Goal: Information Seeking & Learning: Learn about a topic

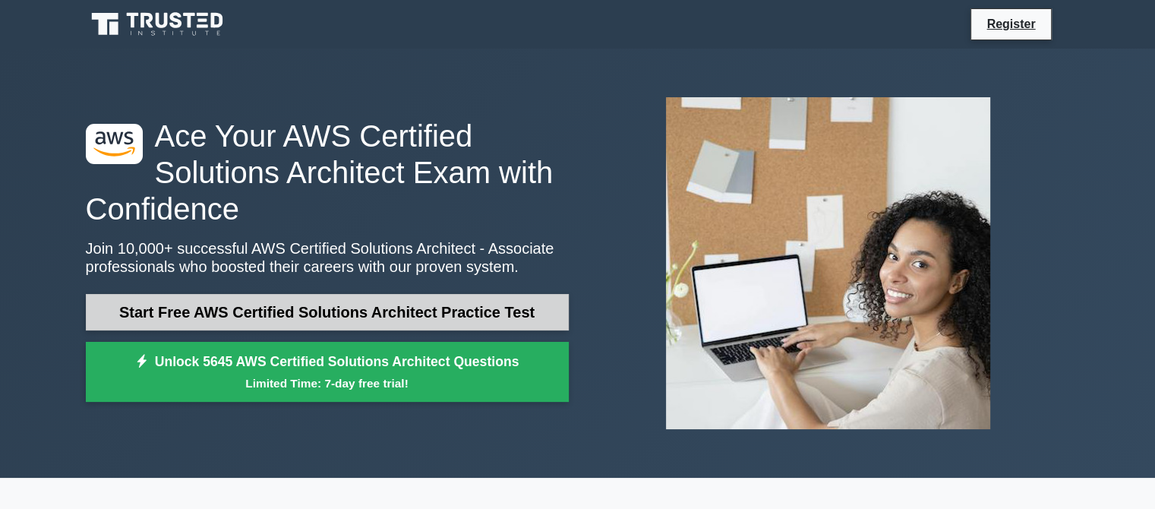
click at [385, 319] on link "Start Free AWS Certified Solutions Architect Practice Test" at bounding box center [327, 312] width 483 height 36
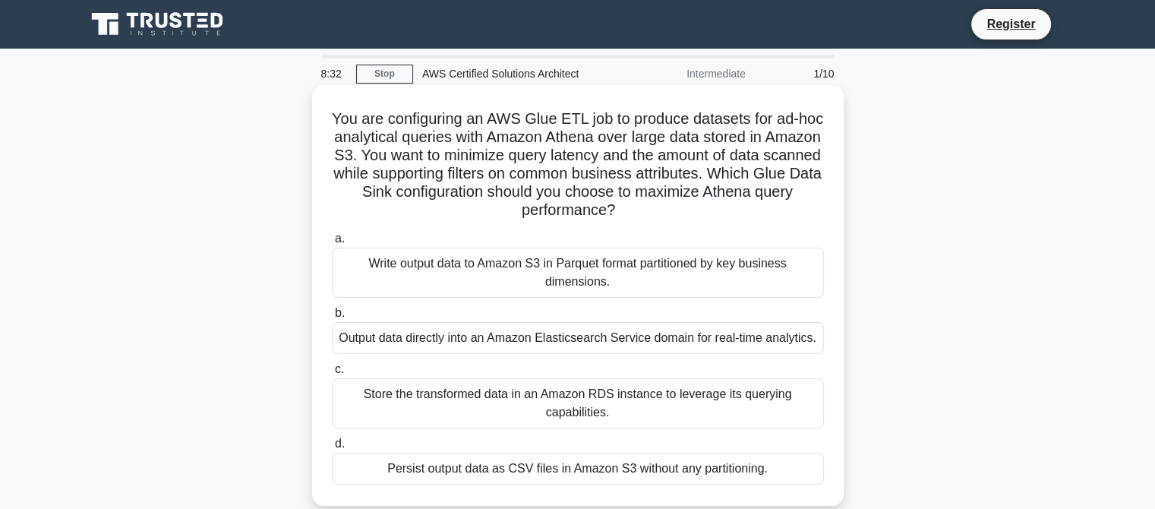
click at [658, 333] on div "Output data directly into an Amazon Elasticsearch Service domain for real-time …" at bounding box center [578, 338] width 492 height 32
click at [332, 318] on input "b. Output data directly into an Amazon Elasticsearch Service domain for real-ti…" at bounding box center [332, 313] width 0 height 10
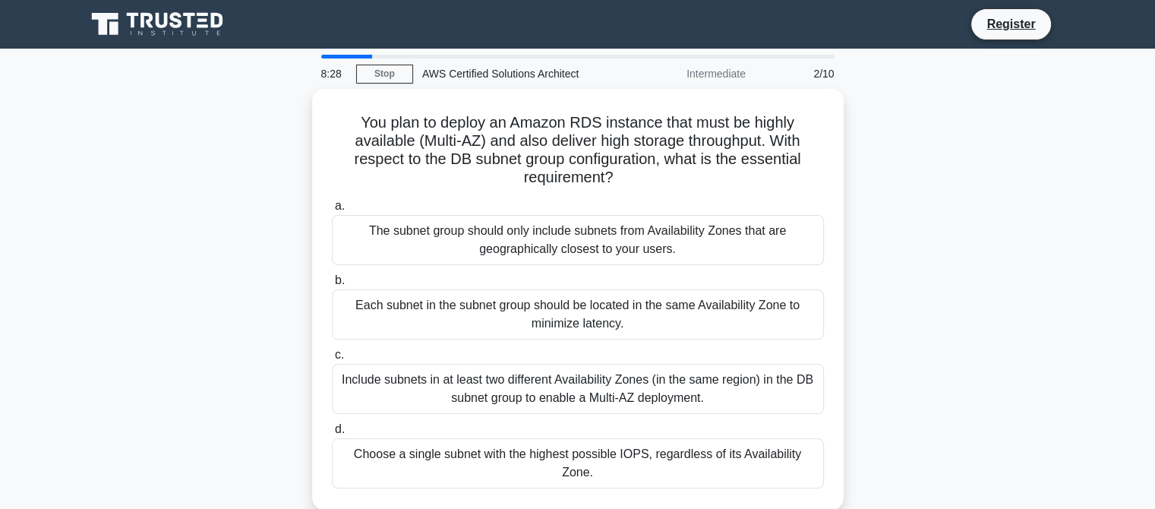
click at [857, 252] on div "You plan to deploy an Amazon RDS instance that must be highly available (Multi-…" at bounding box center [578, 308] width 1002 height 439
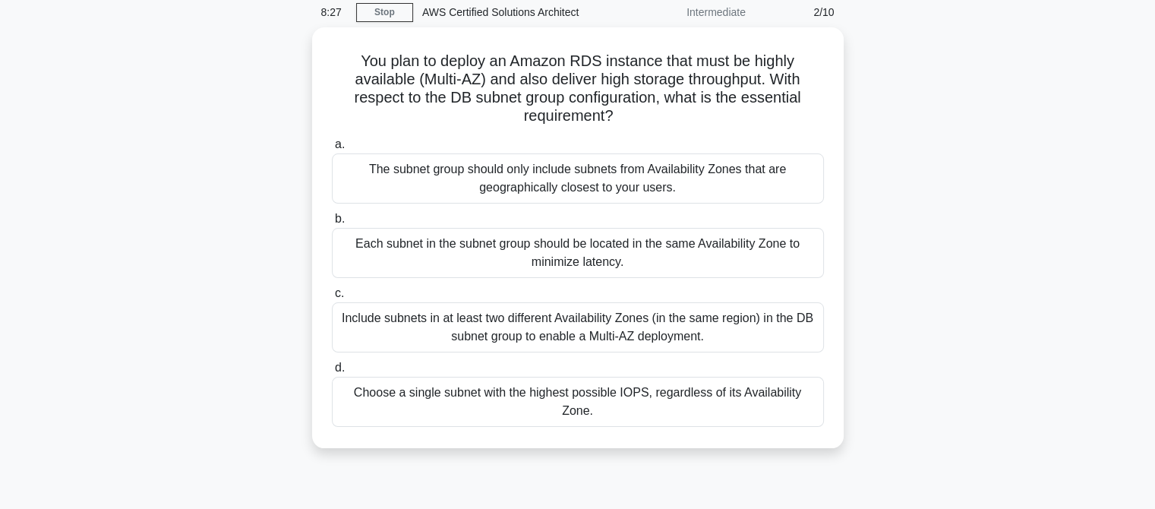
scroll to position [30, 0]
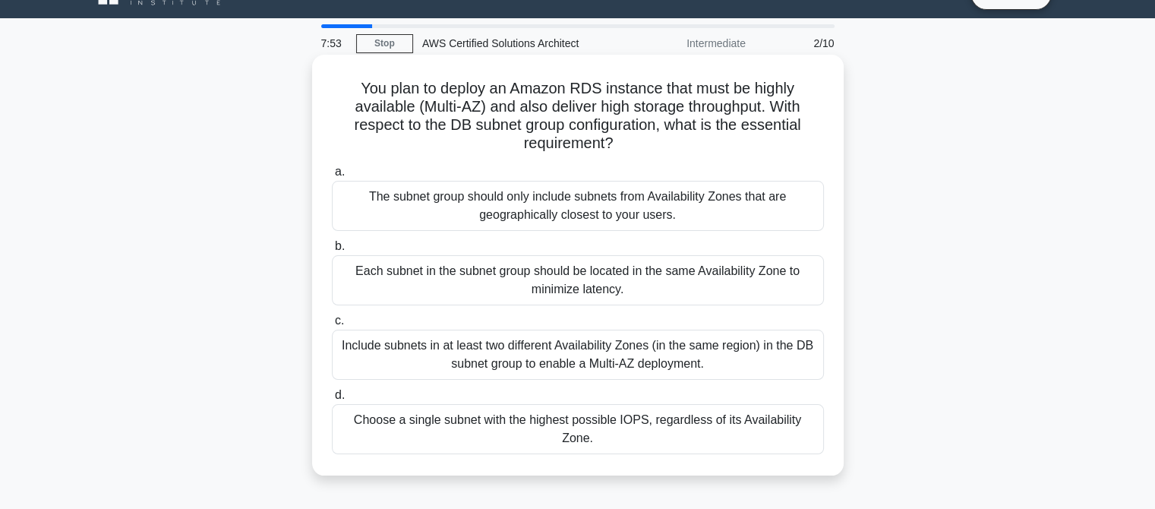
click at [493, 281] on div "Each subnet in the subnet group should be located in the same Availability Zone…" at bounding box center [578, 280] width 492 height 50
click at [332, 251] on input "b. Each subnet in the subnet group should be located in the same Availability Z…" at bounding box center [332, 246] width 0 height 10
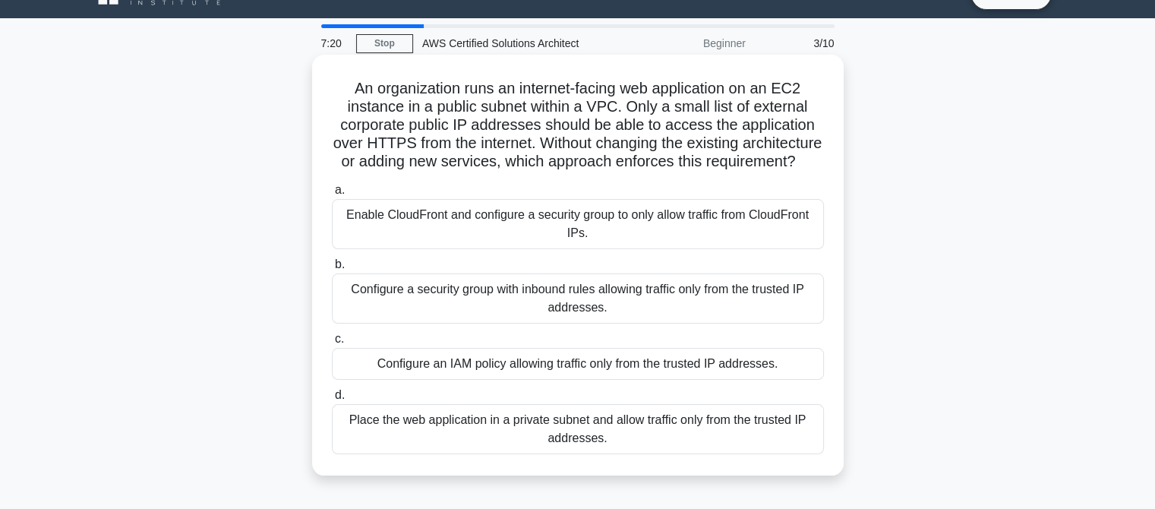
click at [497, 317] on div "Configure a security group with inbound rules allowing traffic only from the tr…" at bounding box center [578, 298] width 492 height 50
click at [332, 270] on input "b. Configure a security group with inbound rules allowing traffic only from the…" at bounding box center [332, 265] width 0 height 10
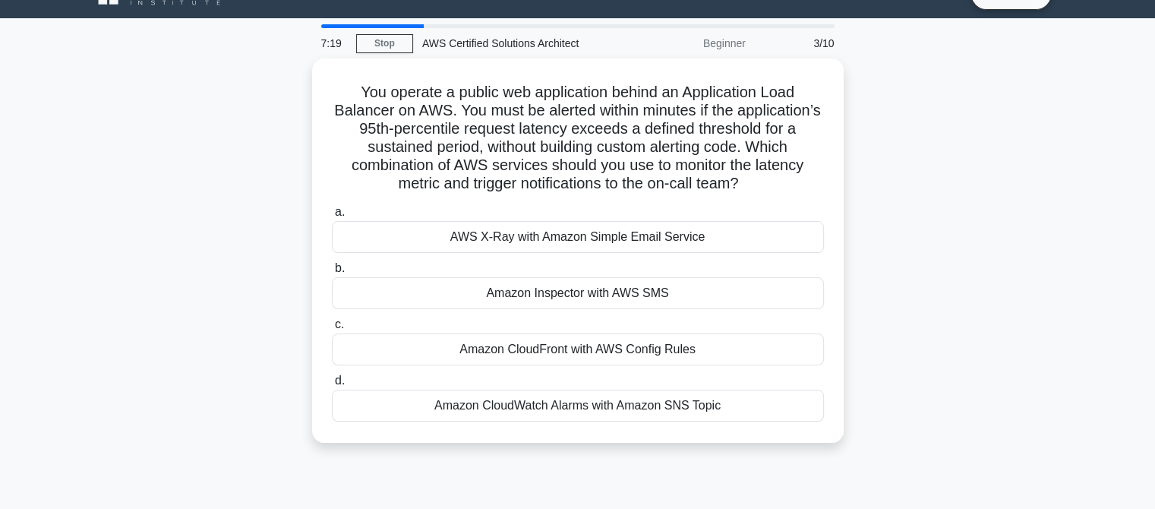
scroll to position [0, 0]
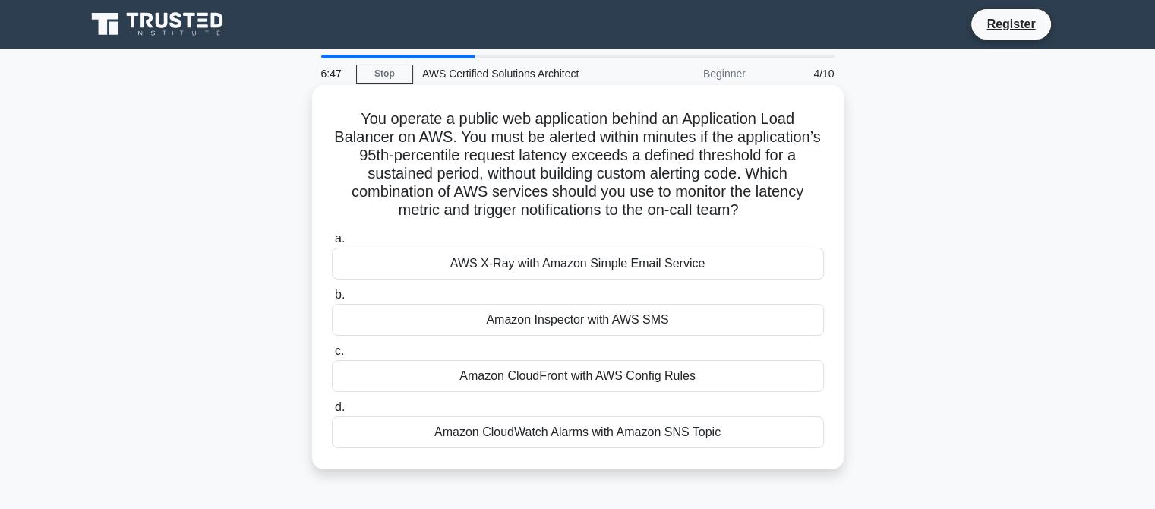
click at [629, 435] on div "Amazon CloudWatch Alarms with Amazon SNS Topic" at bounding box center [578, 432] width 492 height 32
click at [332, 412] on input "d. Amazon CloudWatch Alarms with Amazon SNS Topic" at bounding box center [332, 407] width 0 height 10
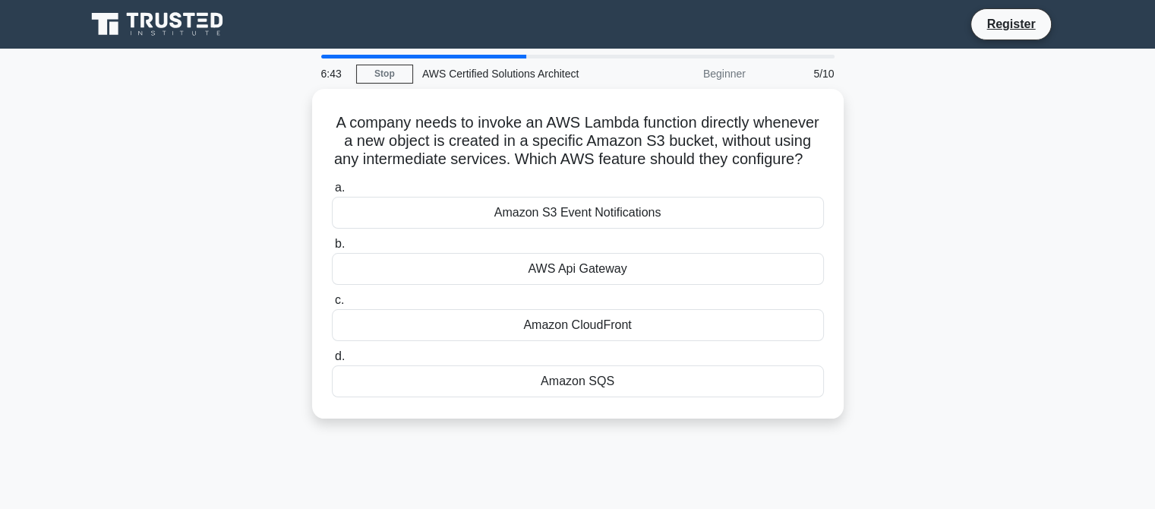
click at [629, 437] on div "A company needs to invoke an AWS Lambda function directly whenever a new object…" at bounding box center [578, 263] width 1002 height 348
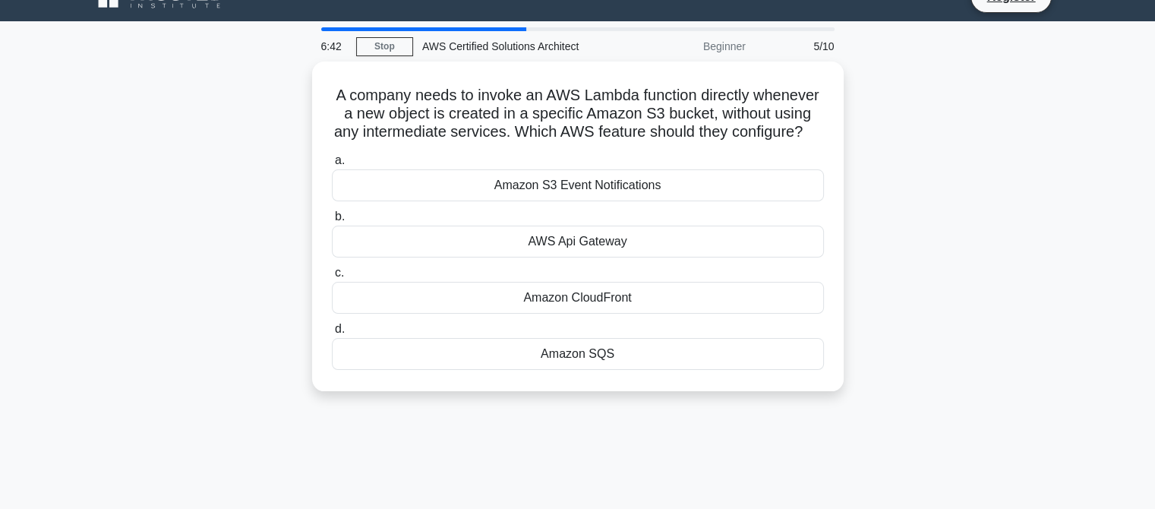
scroll to position [30, 0]
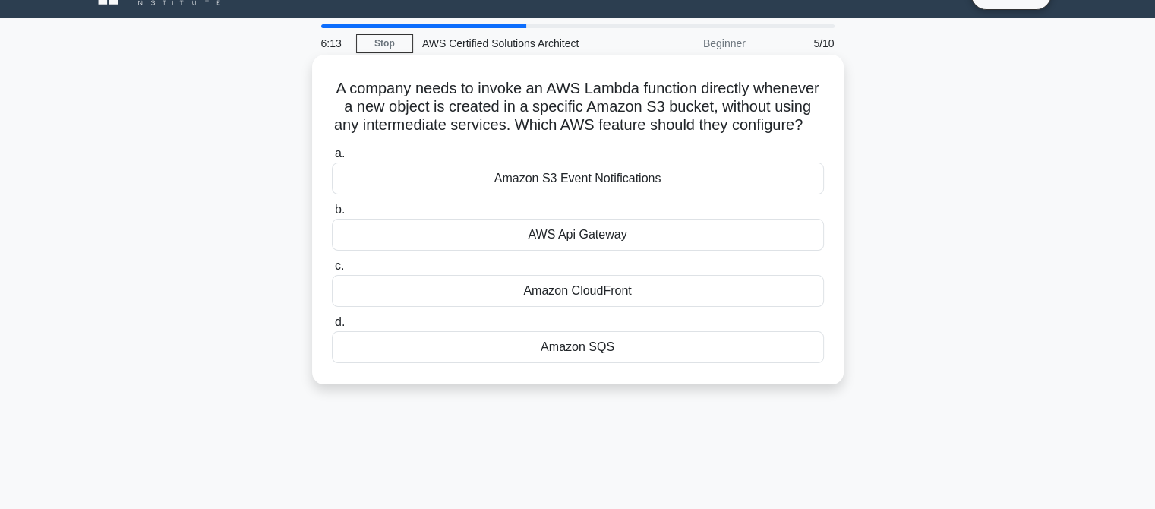
click at [629, 194] on div "Amazon S3 Event Notifications" at bounding box center [578, 179] width 492 height 32
click at [332, 159] on input "a. Amazon S3 Event Notifications" at bounding box center [332, 154] width 0 height 10
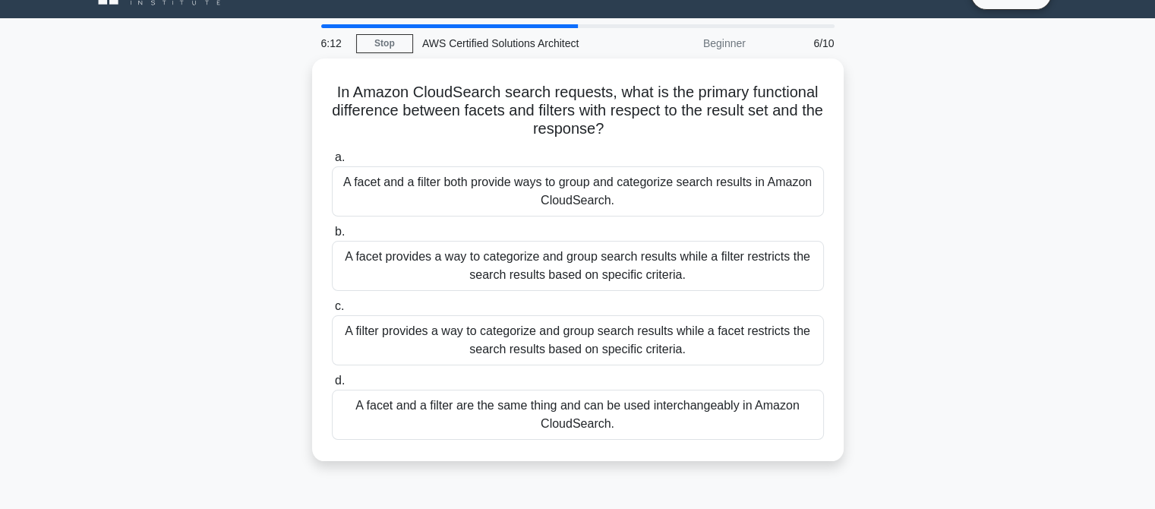
scroll to position [0, 0]
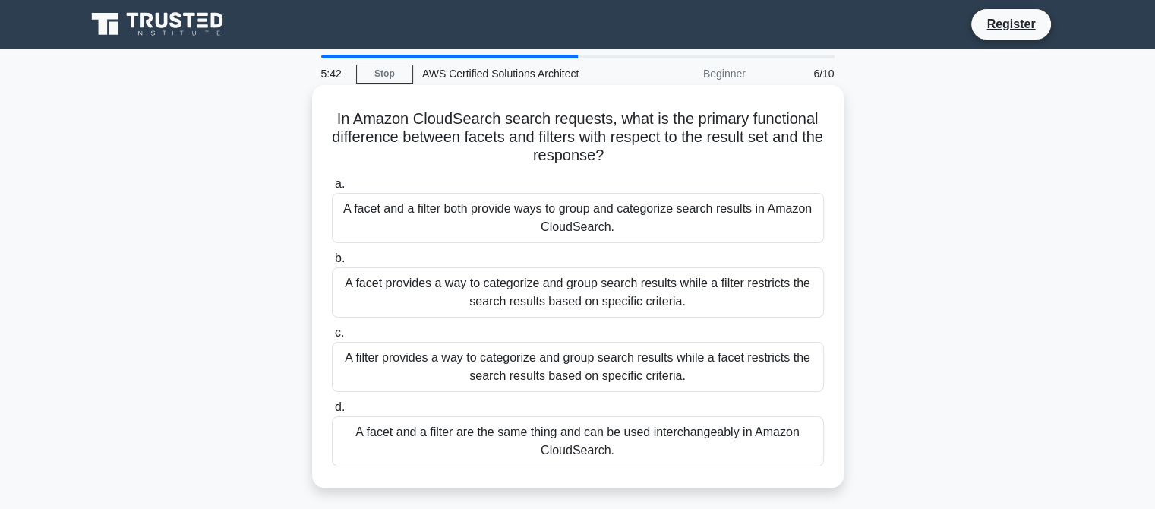
click at [630, 371] on div "A filter provides a way to categorize and group search results while a facet re…" at bounding box center [578, 367] width 492 height 50
click at [332, 338] on input "c. A filter provides a way to categorize and group search results while a facet…" at bounding box center [332, 333] width 0 height 10
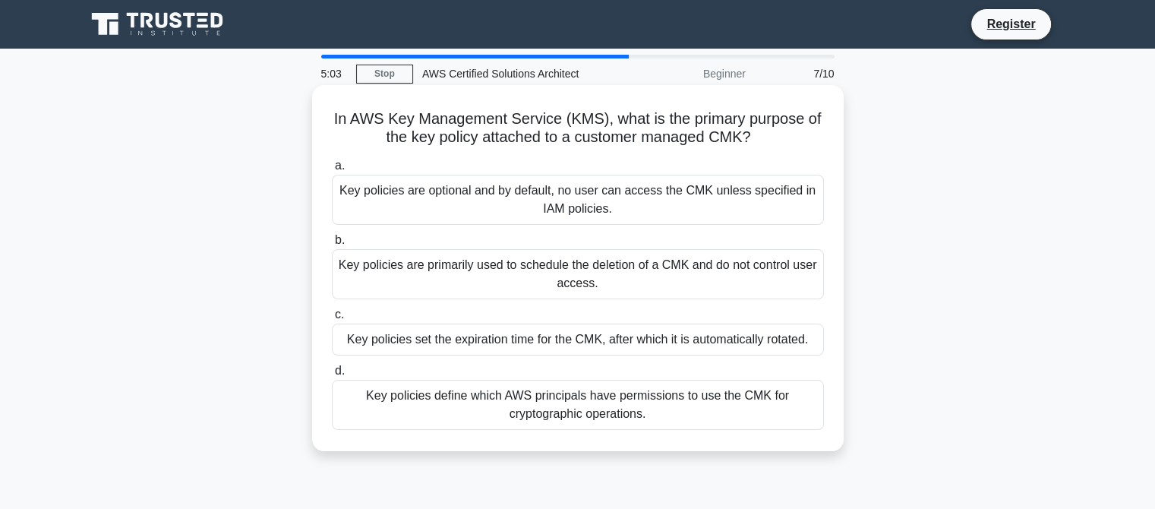
click at [574, 399] on div "Key policies define which AWS principals have permissions to use the CMK for cr…" at bounding box center [578, 405] width 492 height 50
click at [332, 376] on input "d. Key policies define which AWS principals have permissions to use the CMK for…" at bounding box center [332, 371] width 0 height 10
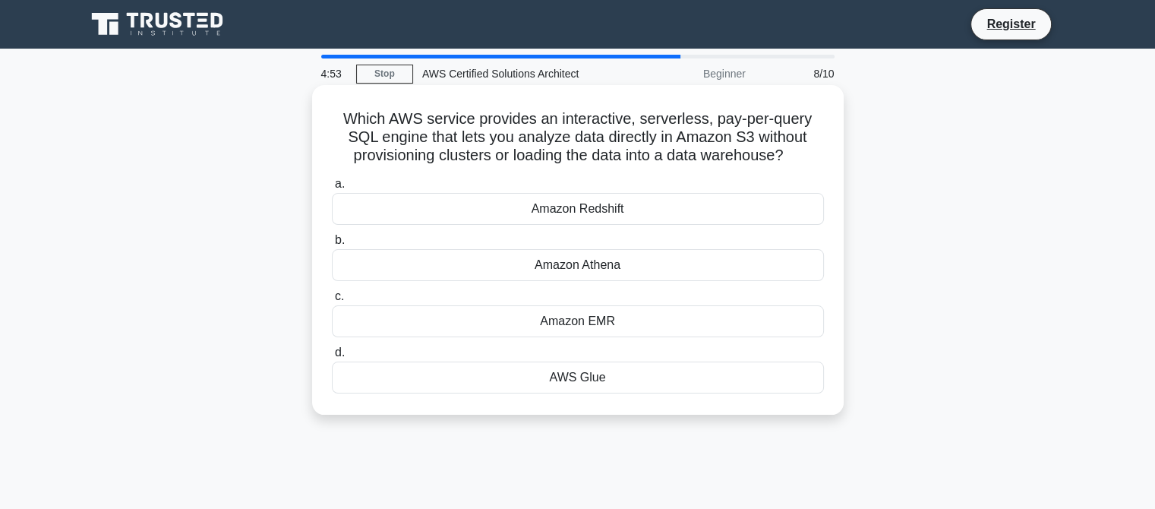
click at [604, 264] on div "Amazon Athena" at bounding box center [578, 265] width 492 height 32
click at [332, 245] on input "b. Amazon Athena" at bounding box center [332, 240] width 0 height 10
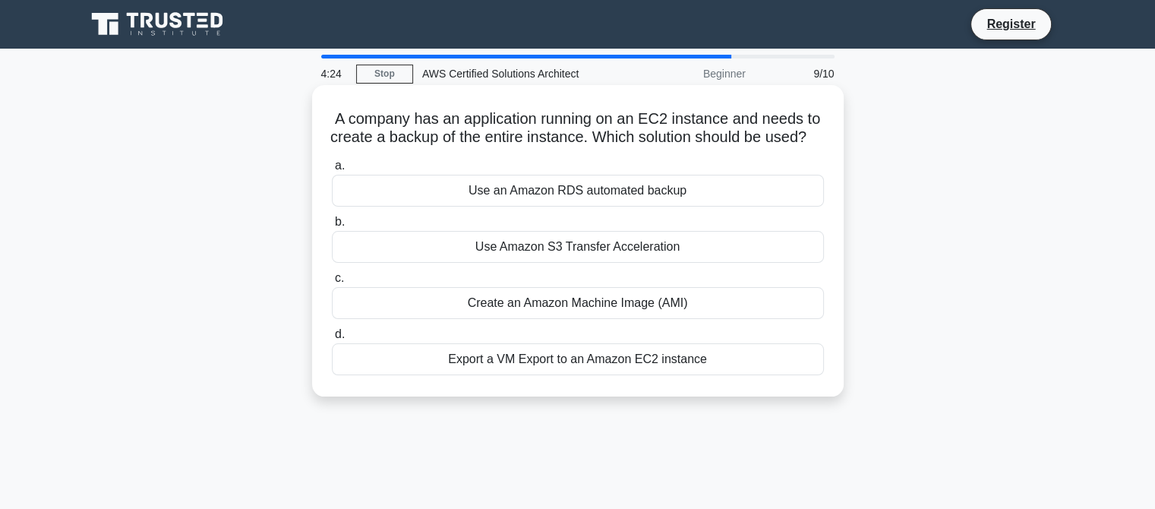
click at [629, 319] on div "Create an Amazon Machine Image (AMI)" at bounding box center [578, 303] width 492 height 32
click at [332, 283] on input "c. Create an Amazon Machine Image (AMI)" at bounding box center [332, 278] width 0 height 10
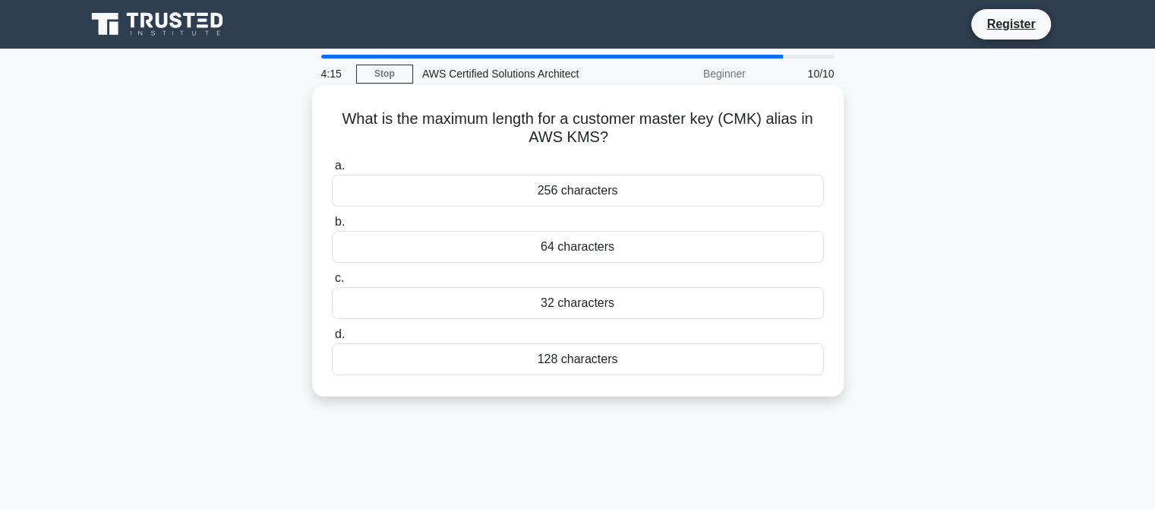
click at [614, 190] on div "256 characters" at bounding box center [578, 191] width 492 height 32
click at [332, 171] on input "a. 256 characters" at bounding box center [332, 166] width 0 height 10
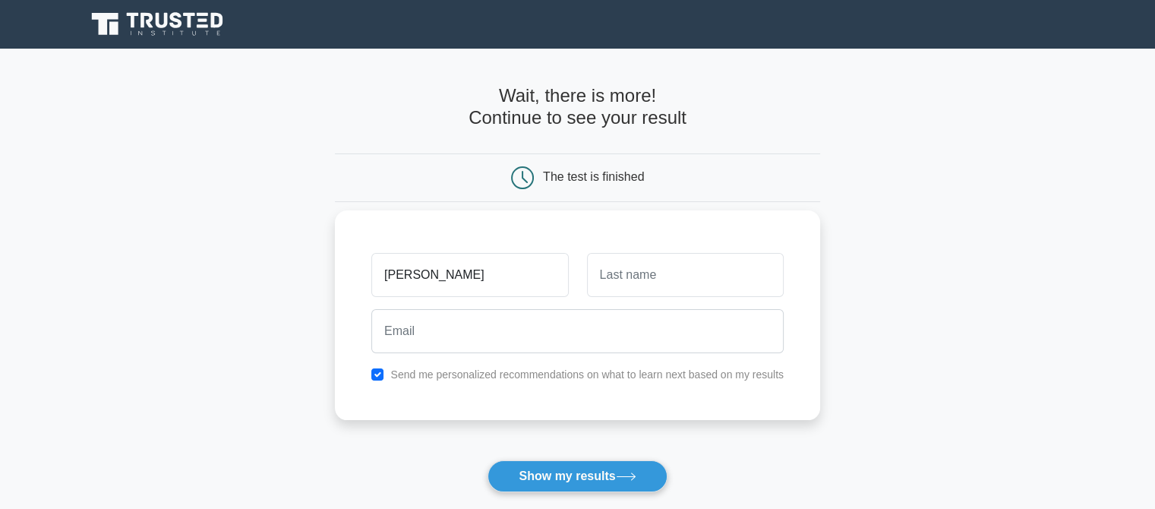
type input "omkar"
type input "dam"
click at [378, 371] on input "checkbox" at bounding box center [377, 374] width 12 height 12
checkbox input "false"
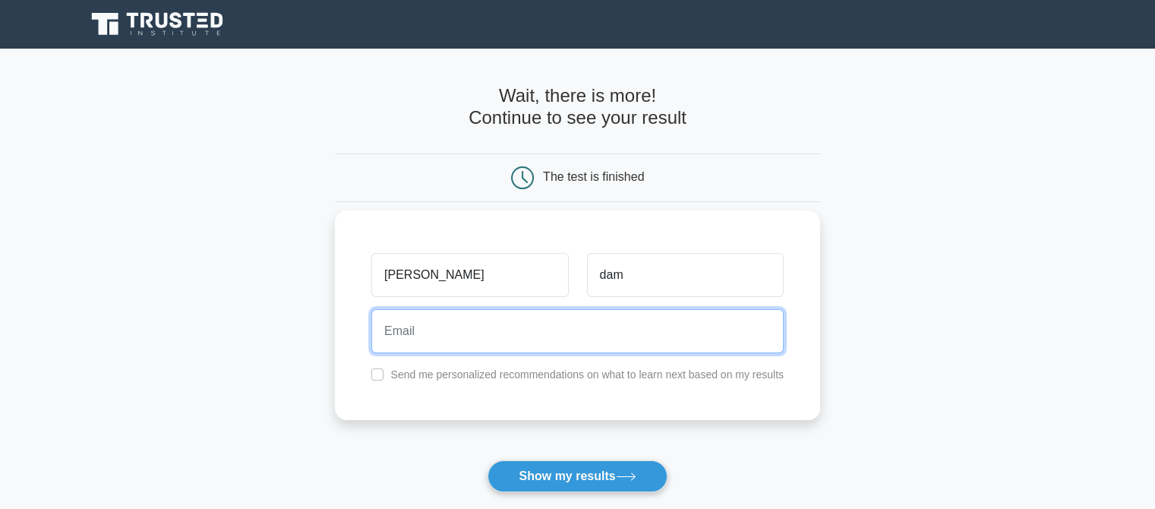
click at [416, 343] on input "email" at bounding box center [577, 331] width 412 height 44
type input "dambaleomkar8@gmail.com"
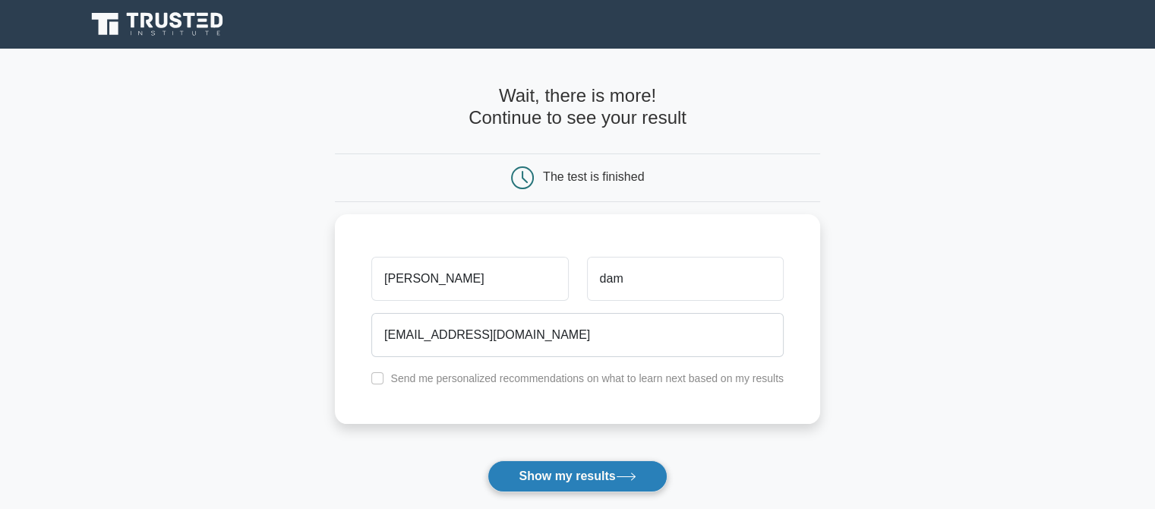
click at [559, 468] on button "Show my results" at bounding box center [577, 476] width 179 height 32
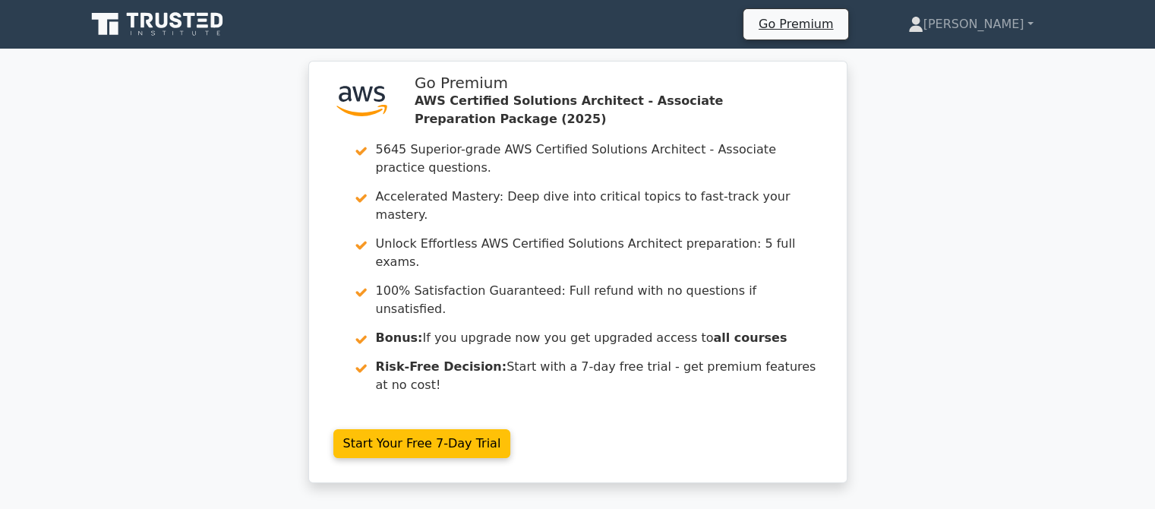
click at [863, 249] on div ".st0{fill:#252F3E;} .st1{fill-rule:evenodd;clip-rule:evenodd;fill:#FF9900;} Go …" at bounding box center [577, 281] width 1155 height 440
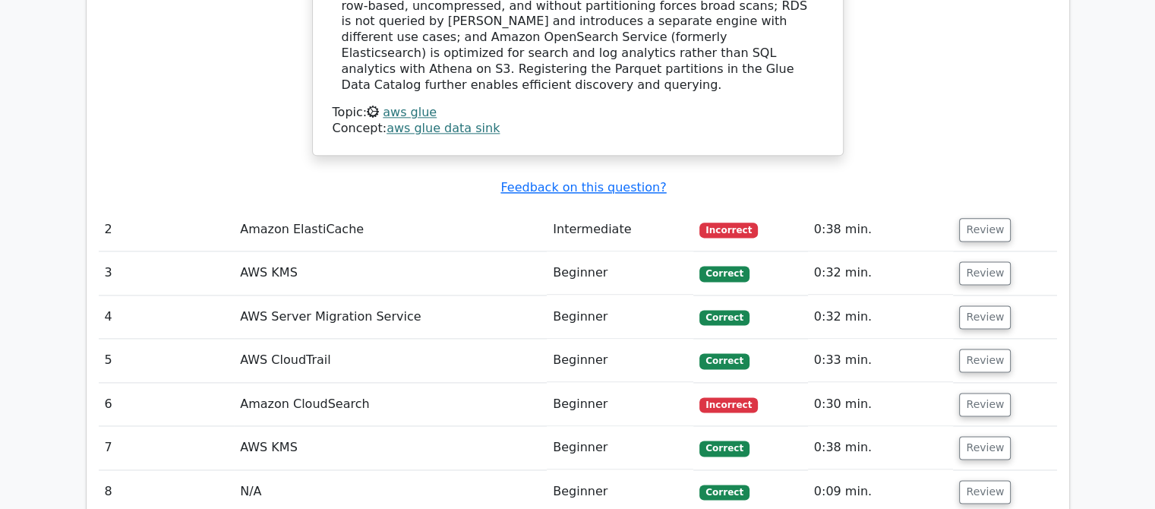
scroll to position [1944, 0]
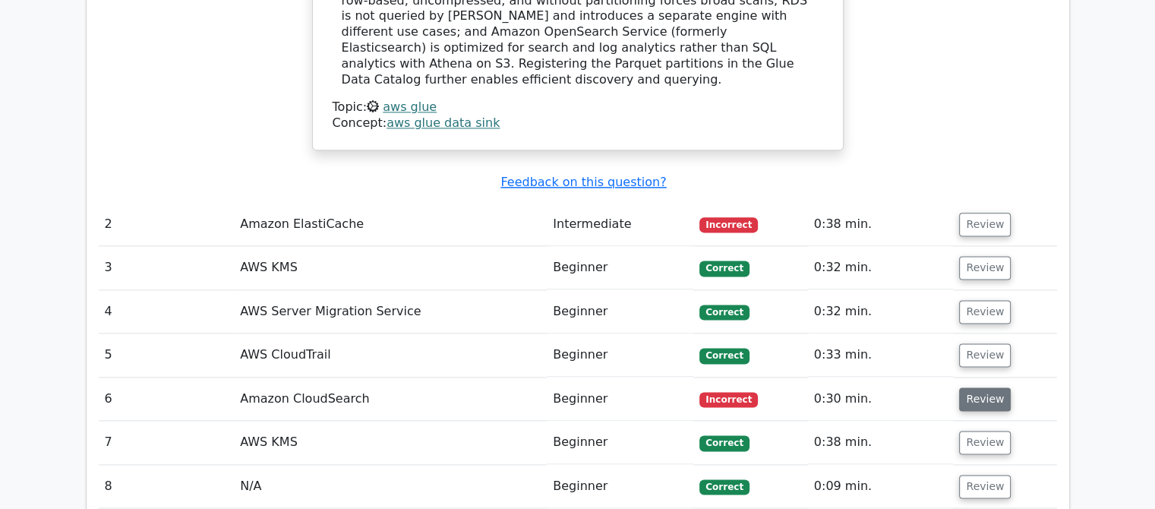
click at [963, 387] on button "Review" at bounding box center [985, 399] width 52 height 24
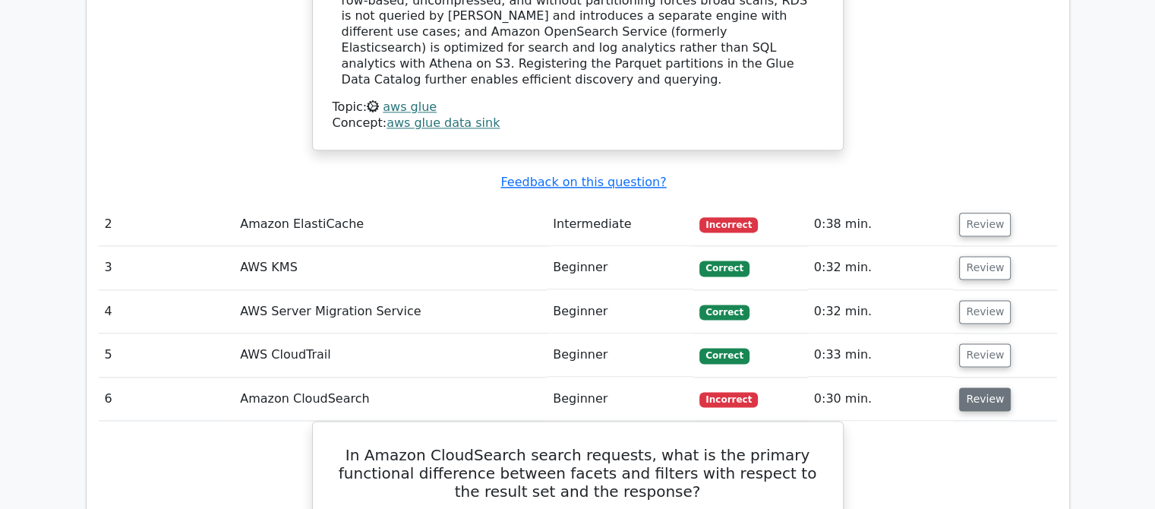
click at [963, 387] on button "Review" at bounding box center [985, 399] width 52 height 24
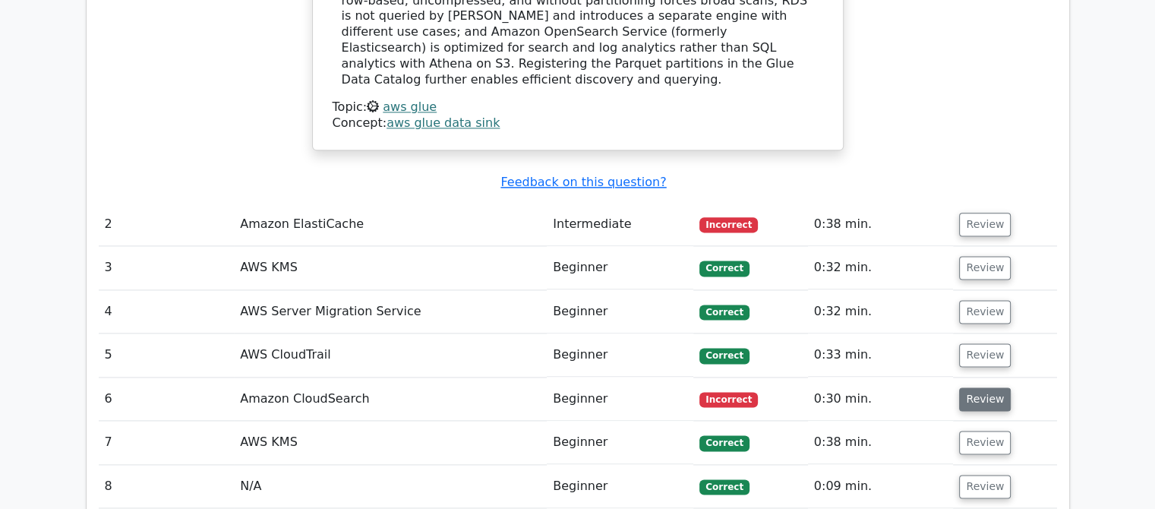
click at [963, 387] on button "Review" at bounding box center [985, 399] width 52 height 24
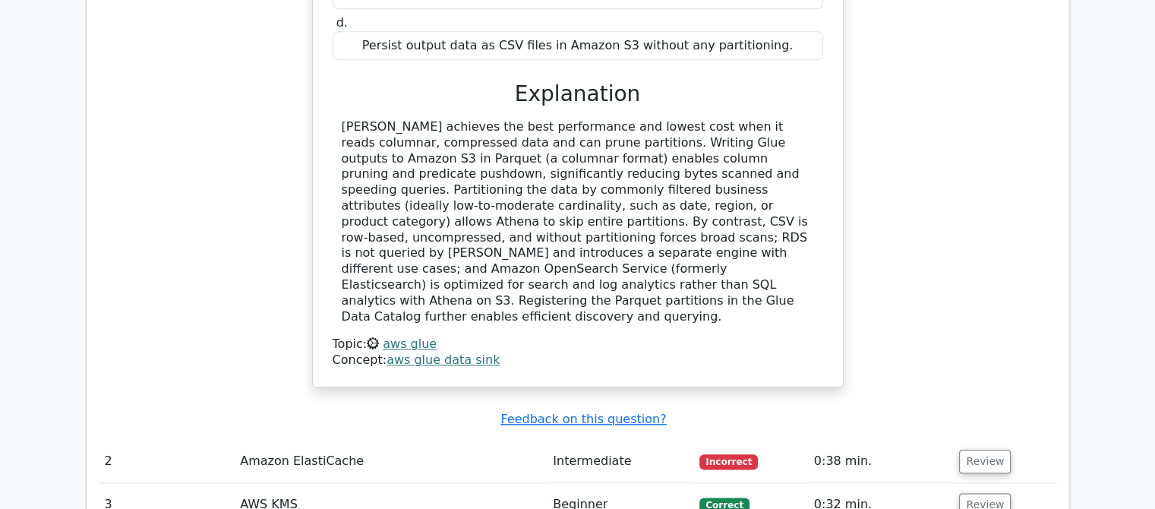
scroll to position [1762, 0]
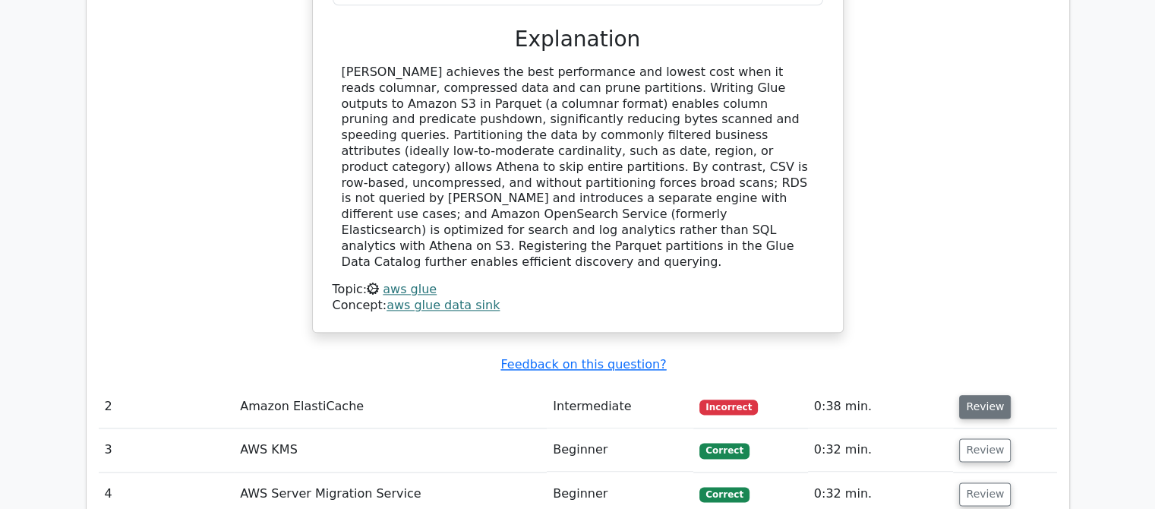
click at [963, 395] on button "Review" at bounding box center [985, 407] width 52 height 24
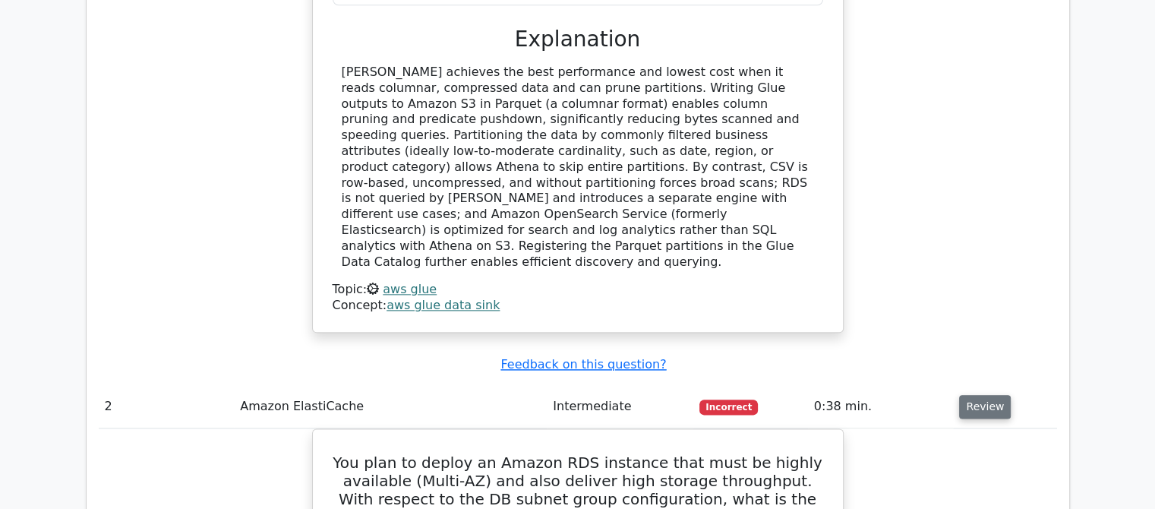
click at [964, 395] on button "Review" at bounding box center [985, 407] width 52 height 24
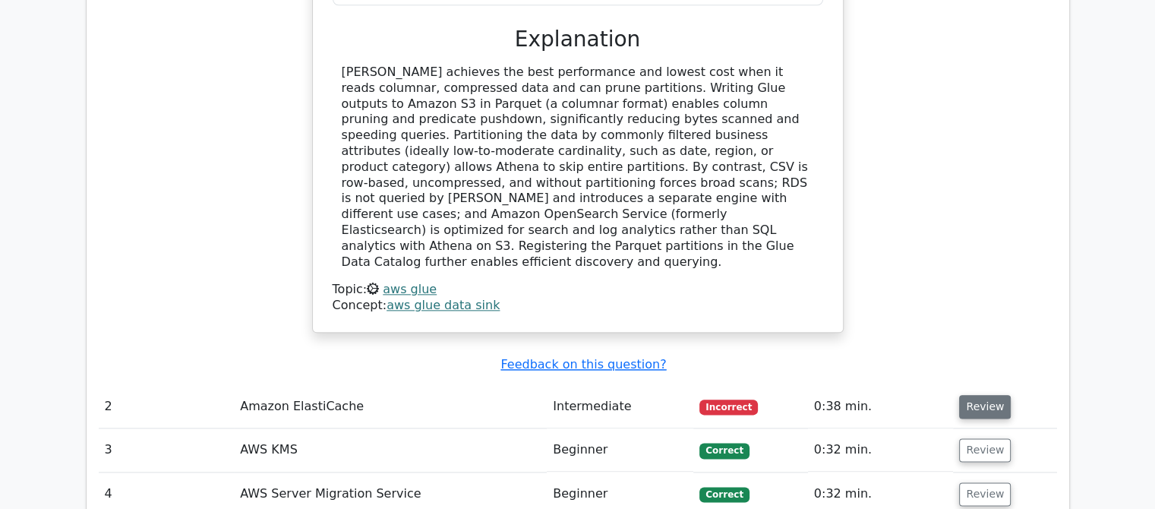
click at [964, 395] on button "Review" at bounding box center [985, 407] width 52 height 24
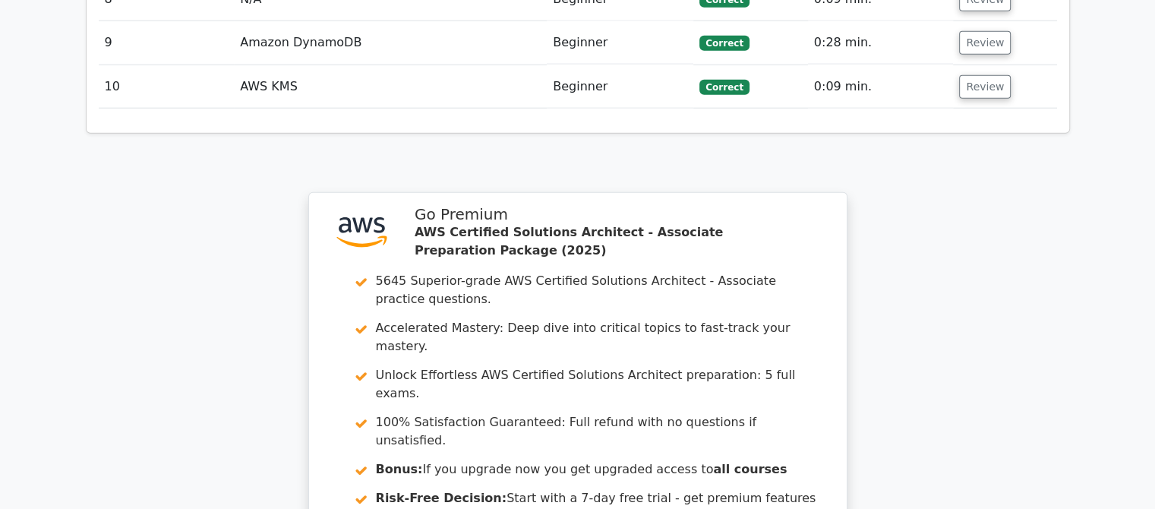
scroll to position [3827, 0]
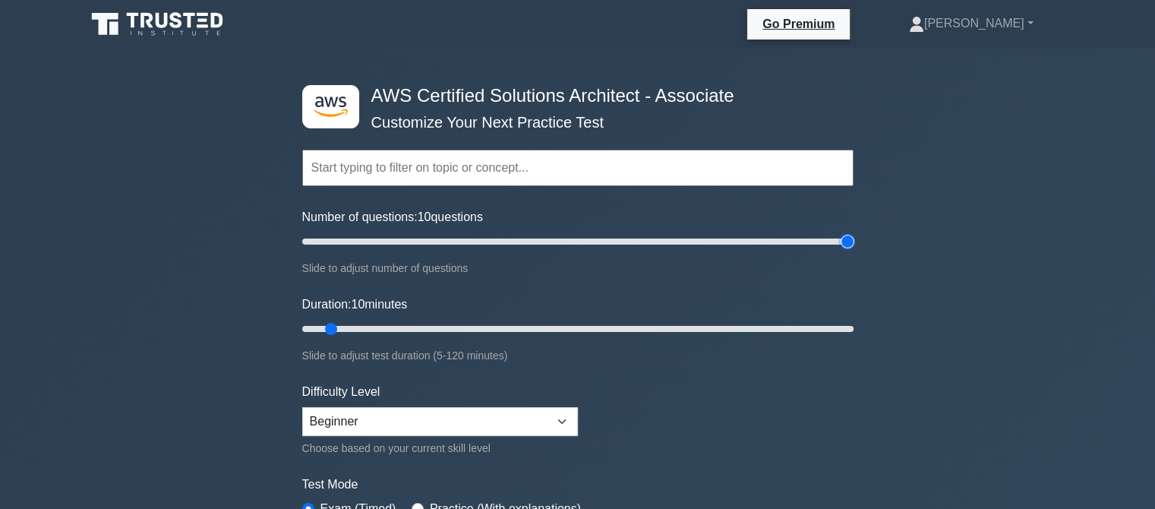
type input "200"
click at [841, 244] on input "Number of questions: 10 questions" at bounding box center [577, 241] width 551 height 18
click at [438, 173] on input "text" at bounding box center [577, 168] width 551 height 36
click at [583, 131] on div "Topics Amazon EC2 Amazon S3 Amazon VPC AWS Identity and Access Management (IAM)…" at bounding box center [577, 146] width 551 height 87
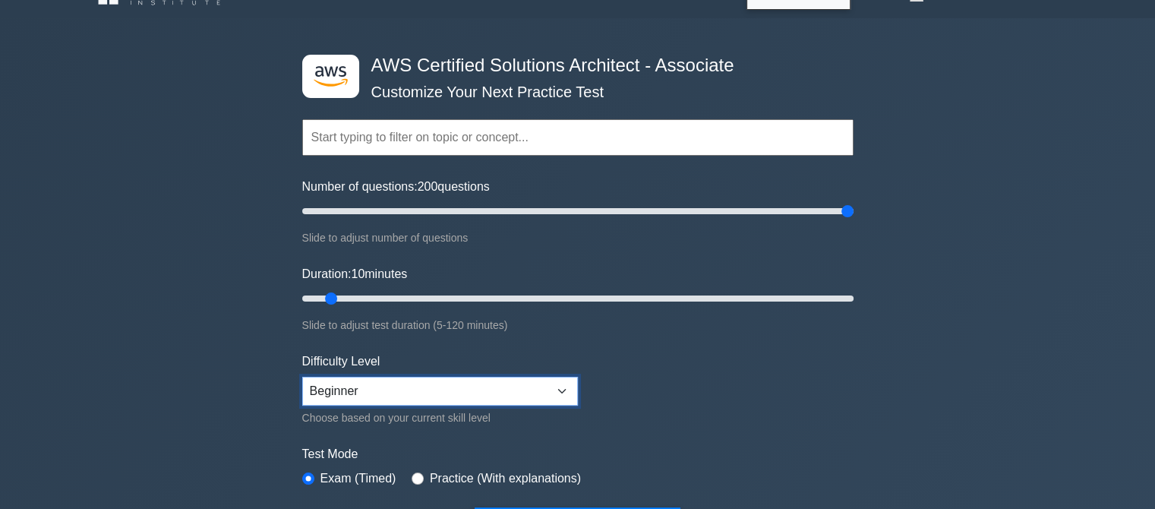
click at [448, 393] on select "Beginner Intermediate Expert" at bounding box center [440, 391] width 276 height 29
select select "intermediate"
click at [302, 377] on select "Beginner Intermediate Expert" at bounding box center [440, 391] width 276 height 29
click at [595, 456] on label "Test Mode" at bounding box center [577, 454] width 551 height 18
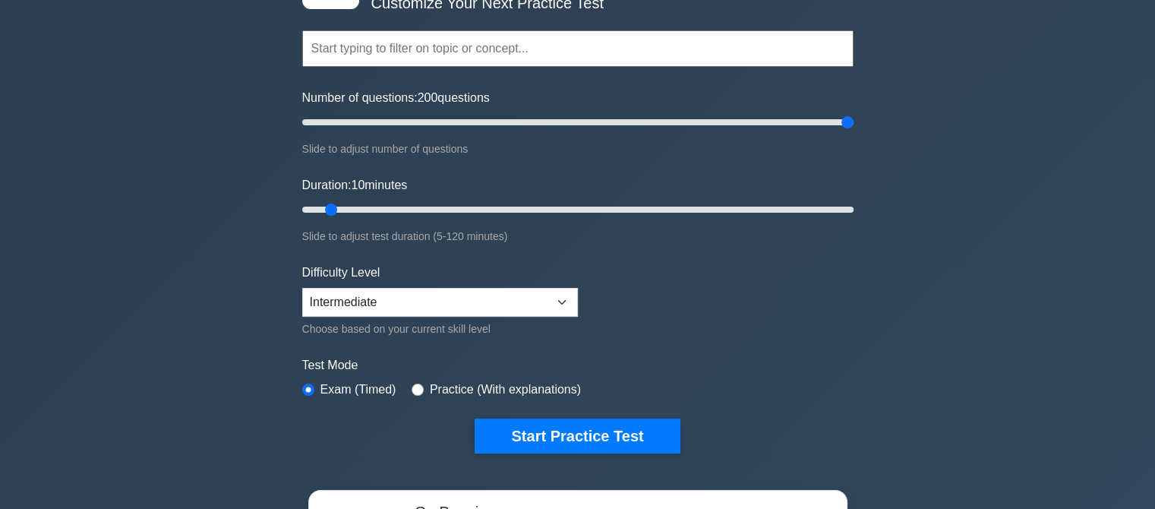
scroll to position [121, 0]
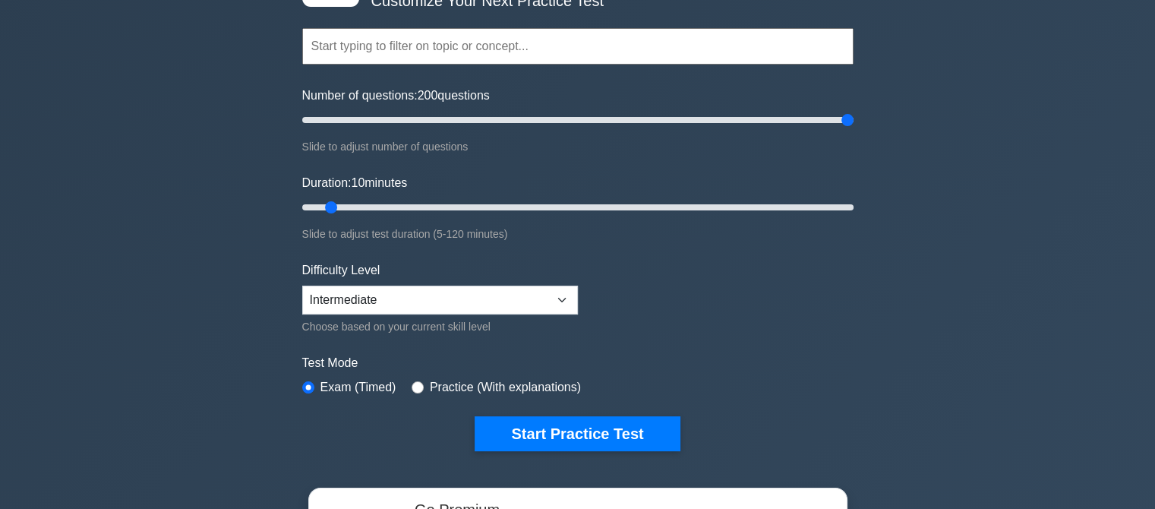
click at [536, 390] on label "Practice (With explanations)" at bounding box center [505, 387] width 151 height 18
click at [534, 387] on label "Practice (With explanations)" at bounding box center [505, 387] width 151 height 18
click at [524, 380] on label "Practice (With explanations)" at bounding box center [505, 387] width 151 height 18
click at [412, 386] on input "radio" at bounding box center [418, 387] width 12 height 12
radio input "true"
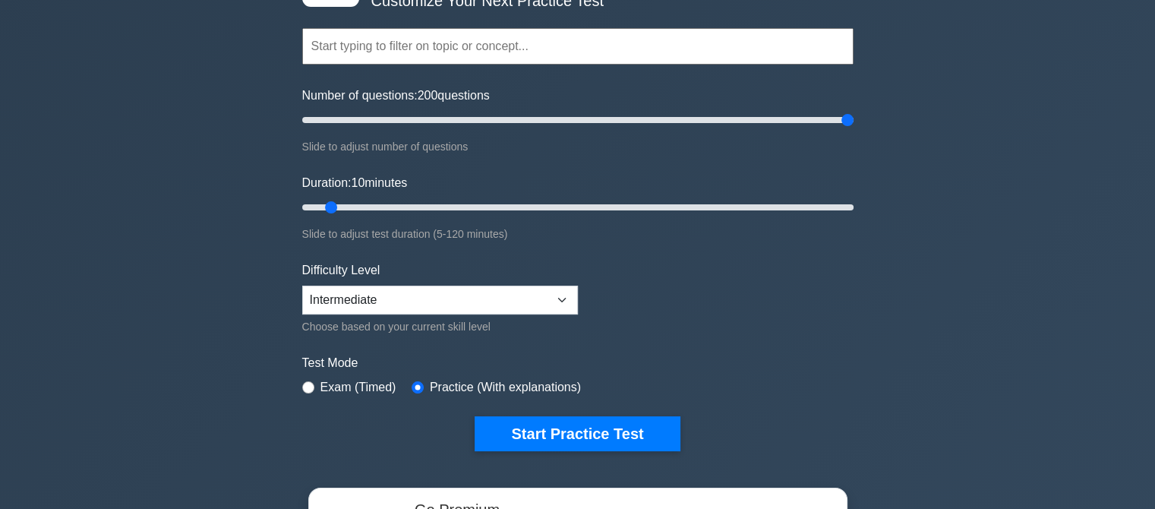
click at [358, 393] on label "Exam (Timed)" at bounding box center [358, 387] width 76 height 18
click at [348, 390] on label "Exam (Timed)" at bounding box center [358, 387] width 76 height 18
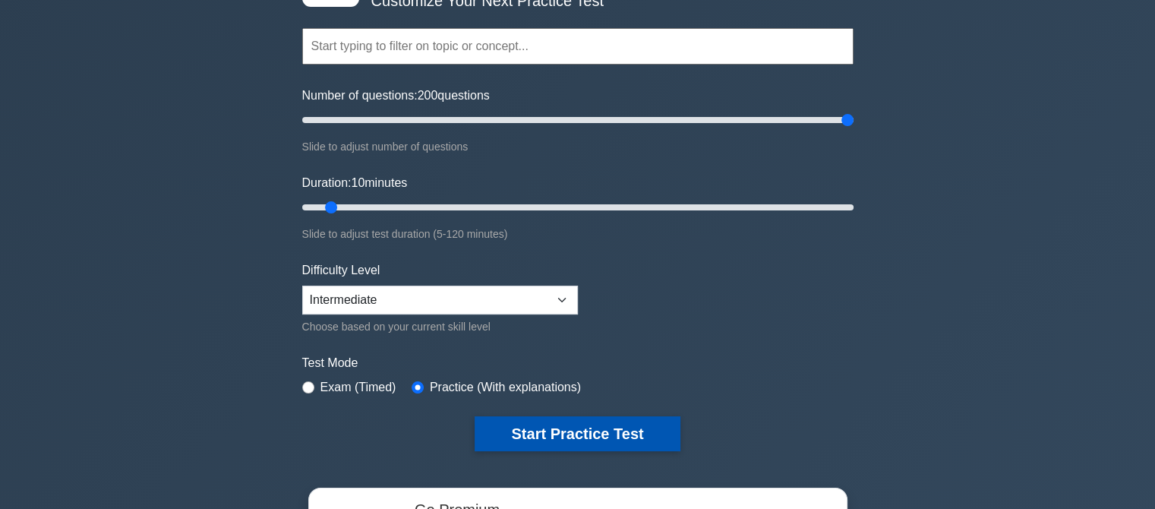
click at [479, 421] on button "Start Practice Test" at bounding box center [577, 433] width 205 height 35
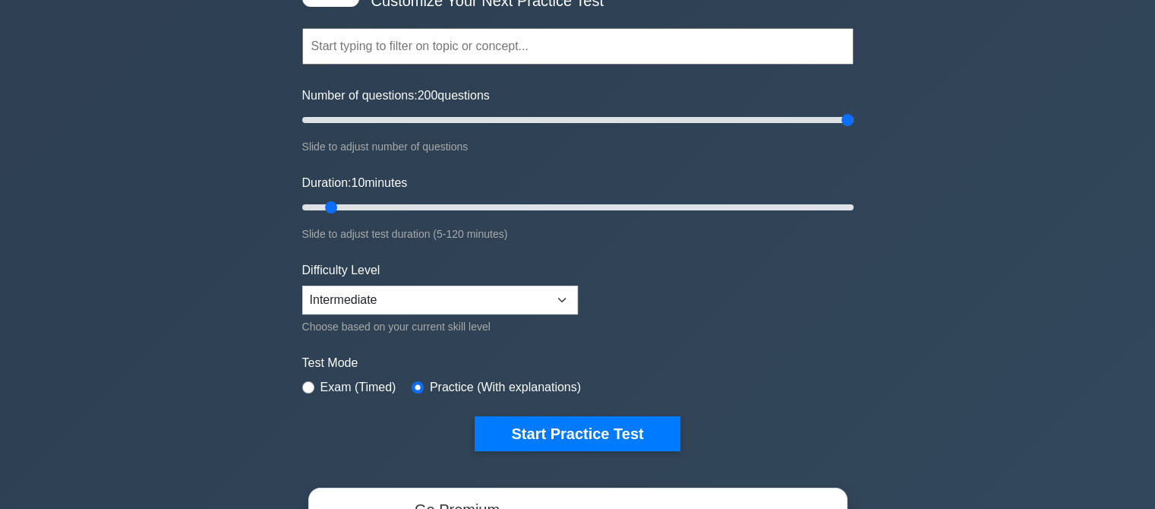
click at [824, 289] on form "Topics Amazon EC2 Amazon S3 Amazon VPC AWS Identity and Access Management (IAM)…" at bounding box center [577, 216] width 551 height 469
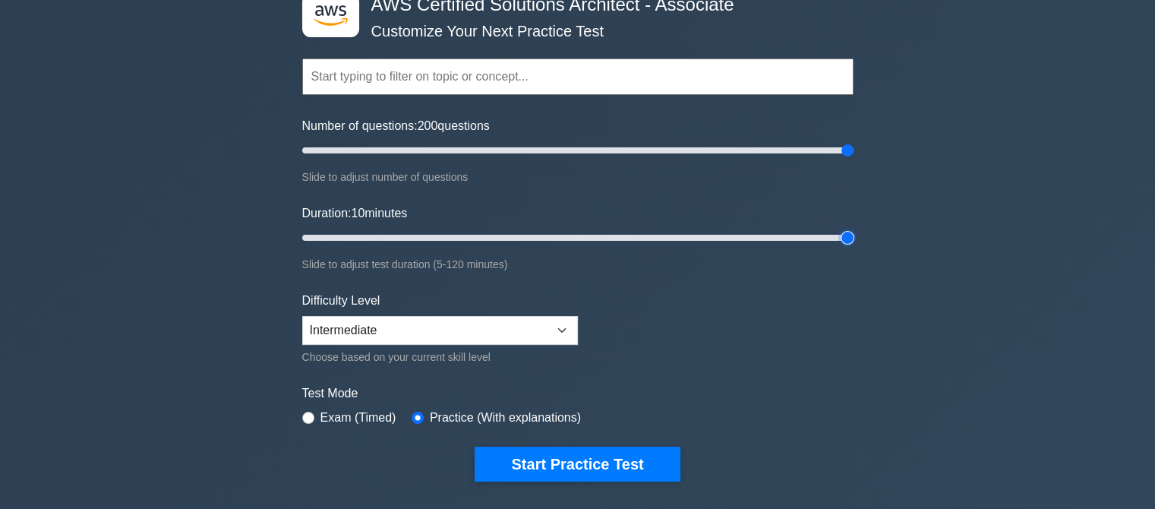
click at [841, 230] on input "Duration: 10 minutes" at bounding box center [577, 238] width 551 height 18
drag, startPoint x: 841, startPoint y: 230, endPoint x: 622, endPoint y: 263, distance: 221.1
click at [622, 247] on input "Duration: 70 minutes" at bounding box center [577, 238] width 551 height 18
type input "120"
click at [845, 238] on input "Duration: 70 minutes" at bounding box center [577, 238] width 551 height 18
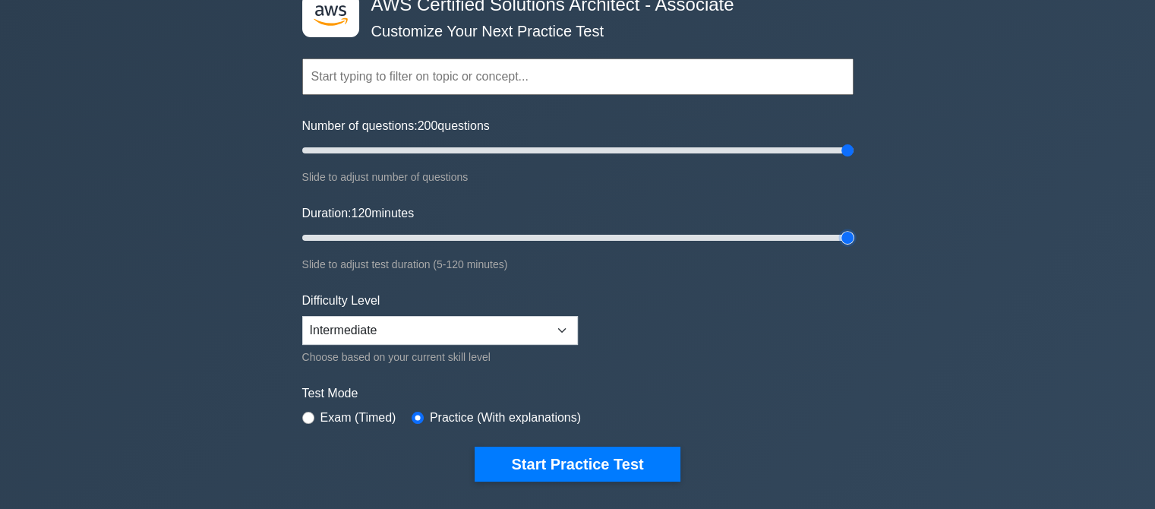
click at [917, 216] on div ".st0{fill:#252F3E;} .st1{fill-rule:evenodd;clip-rule:evenodd;fill:#FF9900;} AWS…" at bounding box center [577, 413] width 1155 height 913
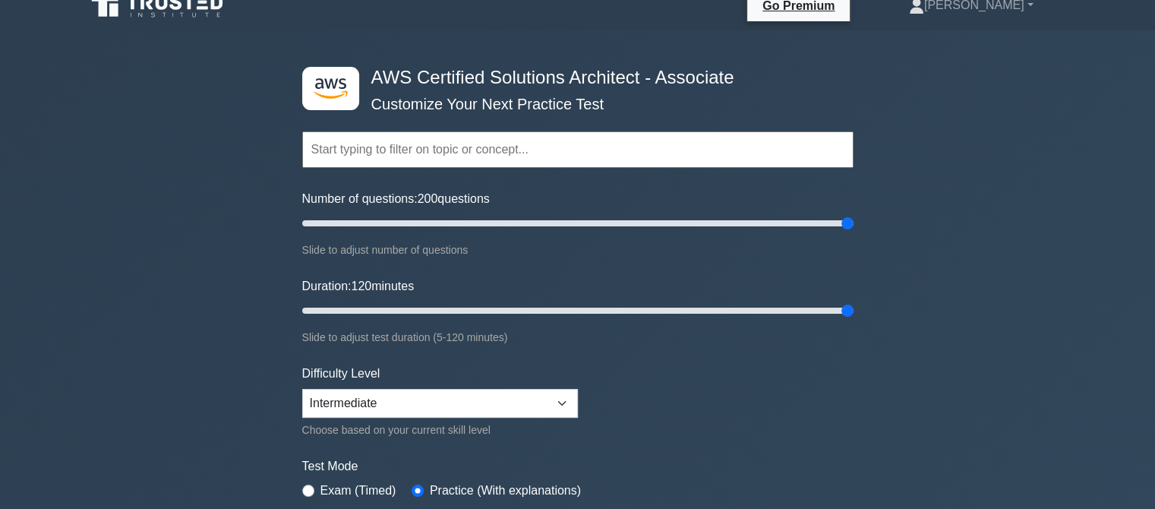
scroll to position [0, 0]
